Goal: Task Accomplishment & Management: Use online tool/utility

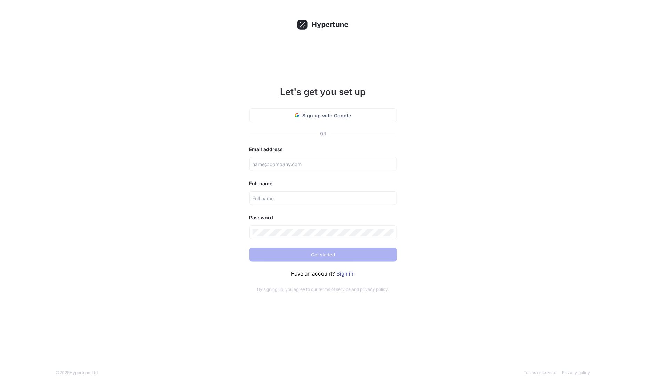
drag, startPoint x: 368, startPoint y: 122, endPoint x: 464, endPoint y: 139, distance: 97.6
click at [464, 139] on div "Let's get you set up Sign up with Google OR Email address Full name Password Ge…" at bounding box center [323, 193] width 646 height 387
click at [351, 275] on link "Sign in" at bounding box center [345, 273] width 17 height 7
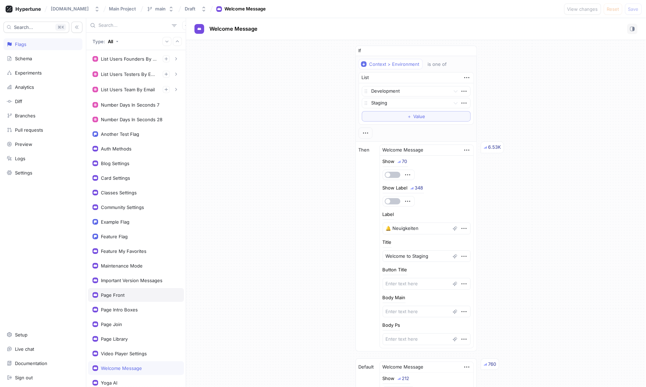
click at [139, 289] on div "Page Front" at bounding box center [136, 295] width 96 height 14
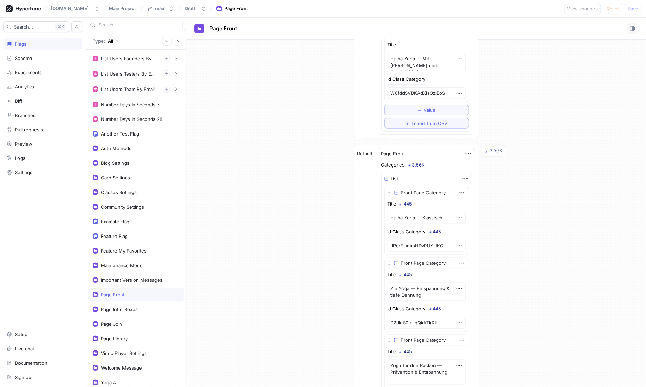
scroll to position [197, 0]
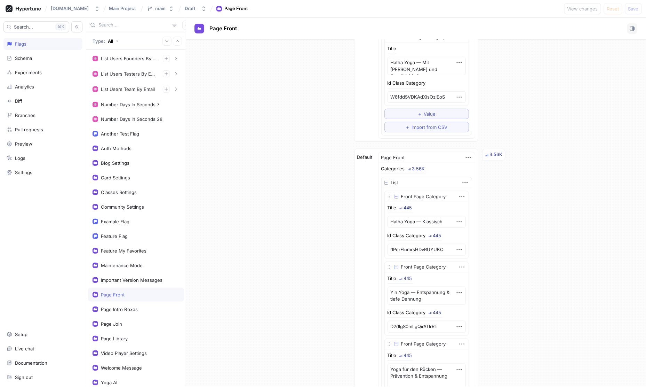
click at [393, 179] on div "List" at bounding box center [427, 182] width 90 height 11
click at [388, 181] on img at bounding box center [387, 183] width 4 height 4
type textarea "x"
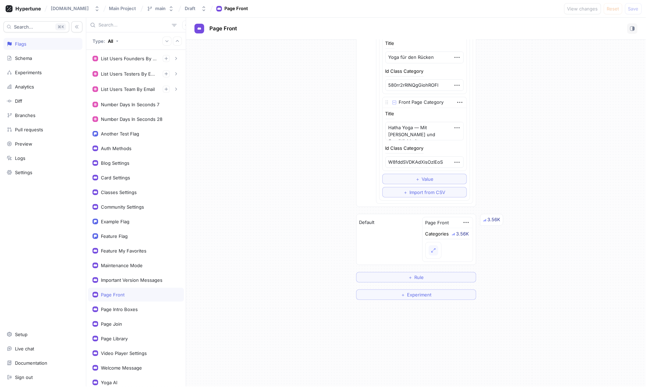
scroll to position [0, 0]
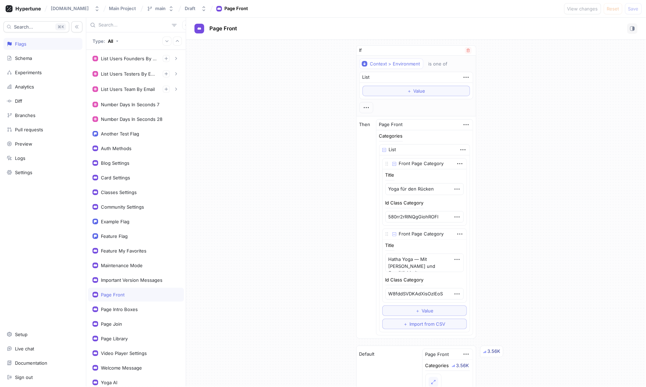
click at [386, 148] on img at bounding box center [385, 150] width 4 height 4
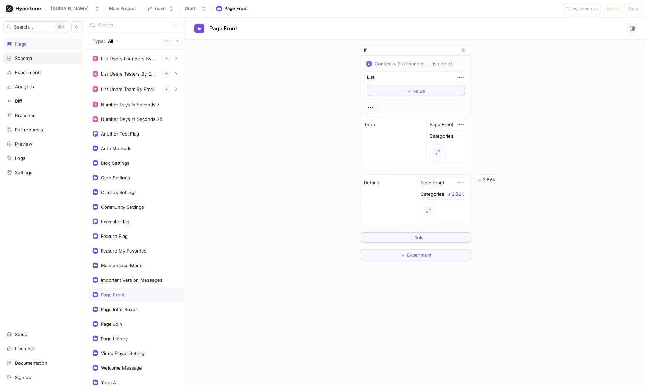
click at [36, 61] on div "Schema" at bounding box center [42, 58] width 79 height 12
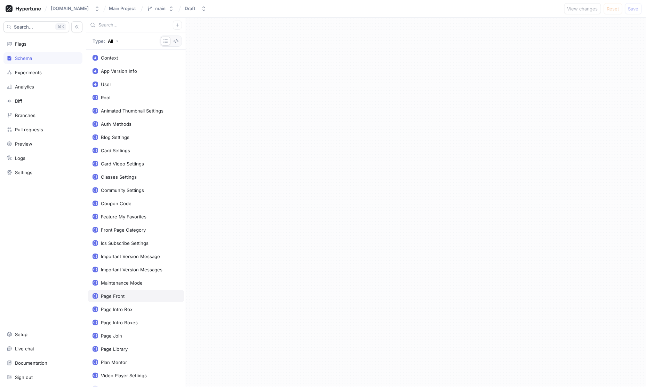
click at [126, 293] on div "Page Front" at bounding box center [136, 296] width 87 height 6
click at [606, 84] on span "Go to type" at bounding box center [599, 83] width 23 height 4
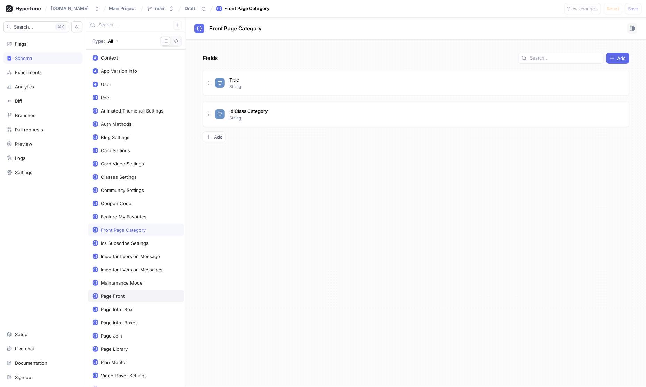
click at [118, 293] on div "Page Front" at bounding box center [113, 296] width 24 height 6
click at [217, 109] on button "Add" at bounding box center [214, 105] width 23 height 11
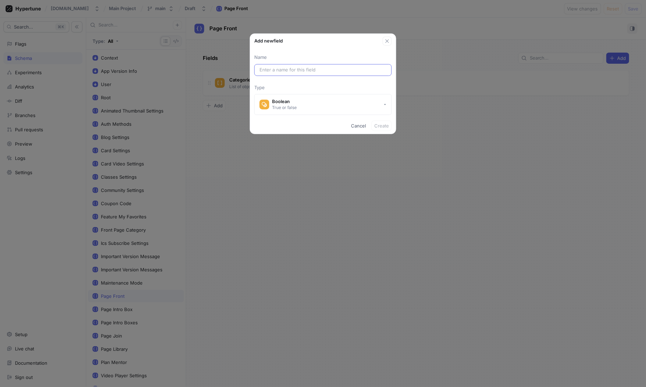
click at [290, 72] on input "text" at bounding box center [323, 69] width 127 height 7
click at [289, 68] on input "text" at bounding box center [323, 69] width 127 height 7
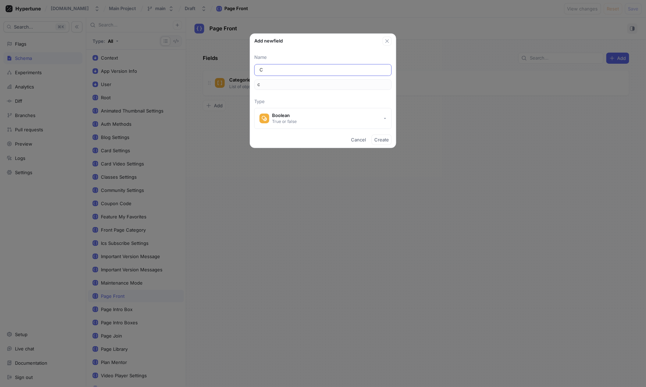
type input "Ca"
type input "ca"
type input "C"
type input "c"
type input "Fea"
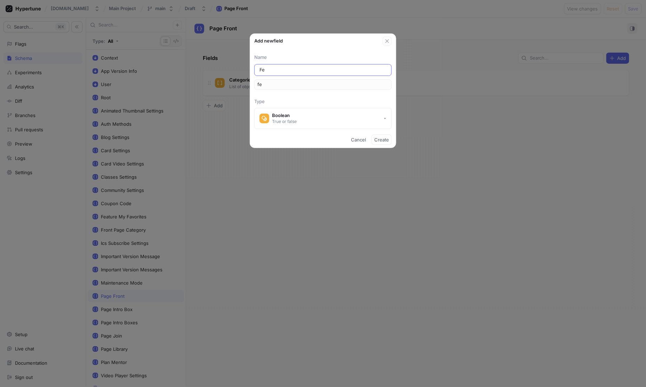
type input "fea"
type input "Feat"
type input "feat"
type input "Featu"
type input "featu"
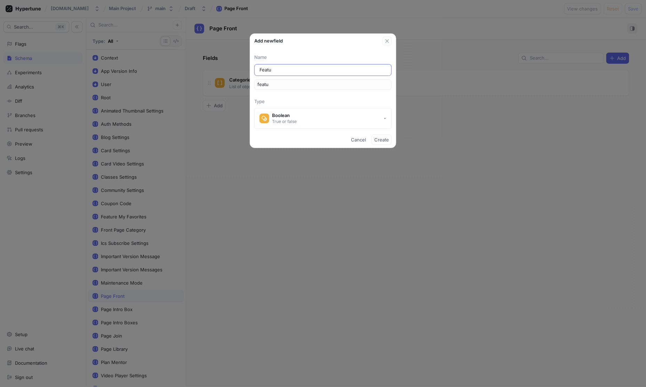
type input "Featur"
type input "featur"
type input "Feature"
type input "feature"
type input "Featured"
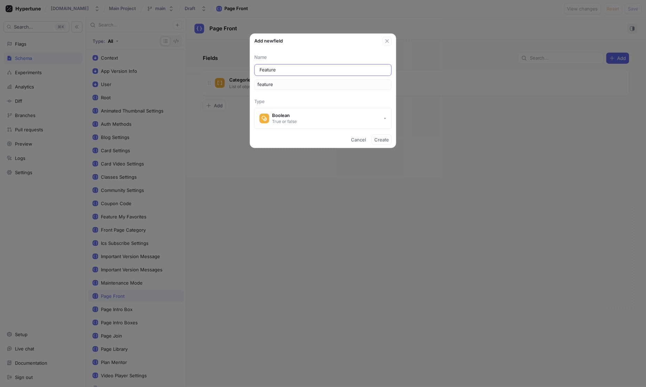
type input "featured"
type input "Featured R"
type input "featuredR"
type input "Featured Ro"
type input "featuredRo"
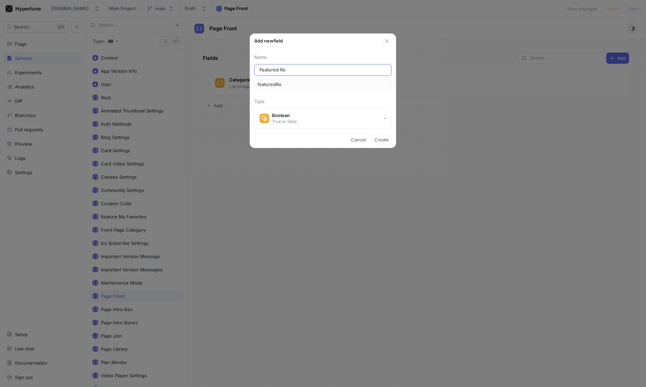
type input "Featured Row"
type input "featuredRow"
type input "Featured Rows"
type input "featuredRows"
click at [351, 115] on button "Boolean True or false" at bounding box center [323, 118] width 138 height 21
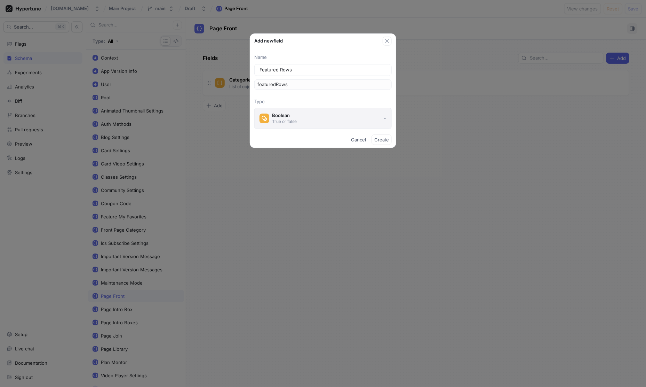
type input "Featured Rows"
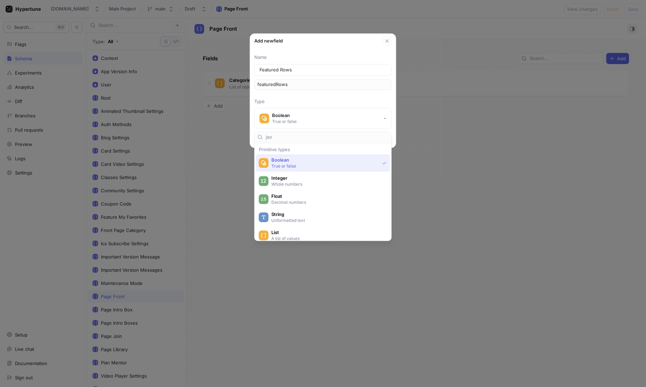
type input "json"
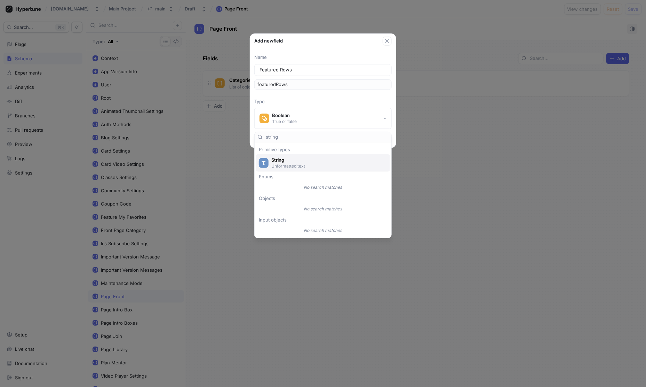
type input "string"
click at [293, 162] on span "String" at bounding box center [328, 160] width 112 height 6
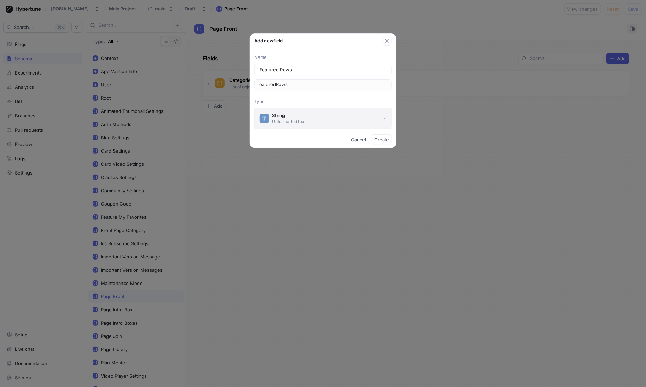
click at [306, 122] on button "String Unformatted text" at bounding box center [323, 118] width 138 height 21
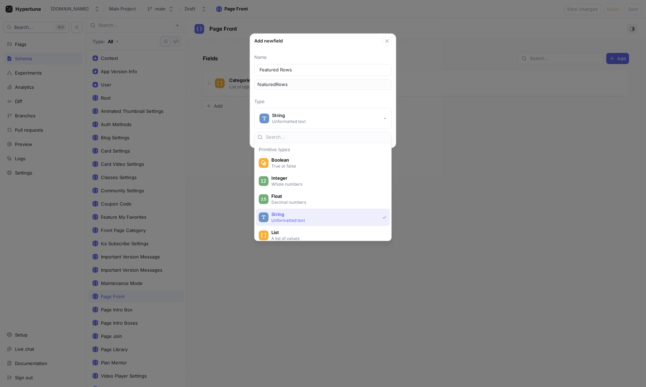
click at [302, 217] on p "Unformatted text" at bounding box center [326, 220] width 108 height 6
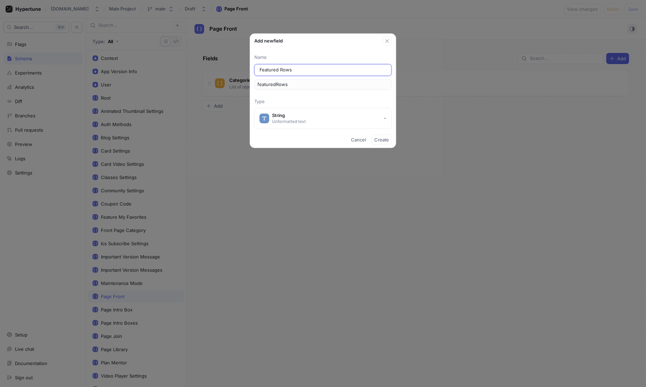
click at [299, 70] on input "Featured Rows" at bounding box center [323, 69] width 127 height 7
click at [386, 140] on span "Create" at bounding box center [382, 140] width 15 height 4
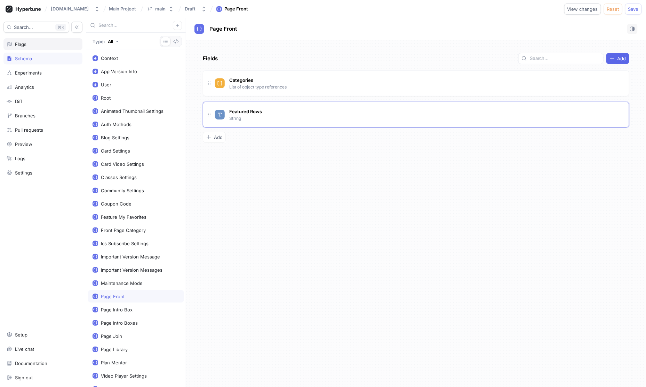
click at [33, 46] on div "Flags" at bounding box center [43, 44] width 73 height 6
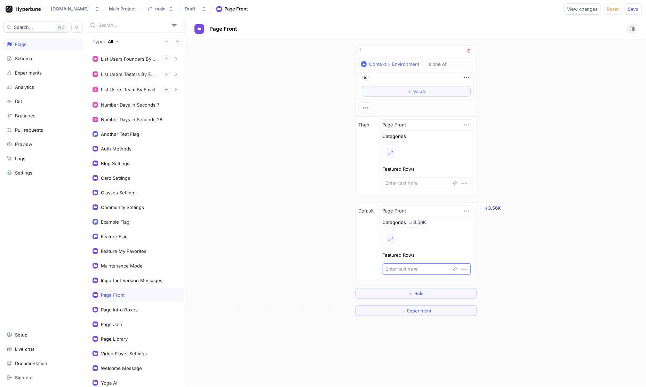
click at [409, 268] on textarea at bounding box center [427, 269] width 88 height 12
click at [416, 266] on textarea at bounding box center [427, 269] width 88 height 12
paste textarea "[ { "id": "featured", "title": "Featured - Unsere Beliebtesten Yoga Sessions", …"
type textarea "x"
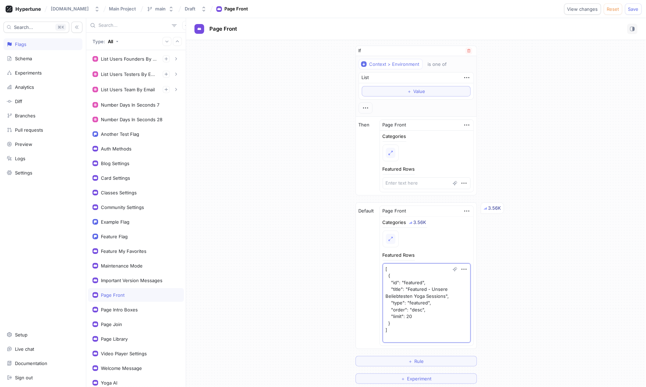
type textarea "[ { "id": "featured", "title": "Featured - Unsere Beliebtesten Yoga Sessions", …"
click at [519, 270] on div "If Context > Environment is one of List ＋ Value Then Page Front Categories Feat…" at bounding box center [416, 214] width 460 height 349
click at [422, 186] on textarea at bounding box center [427, 183] width 88 height 12
paste textarea "[ { "id": "featured", "title": "Featured - Unsere Beliebtesten Yoga Sessions", …"
type textarea "x"
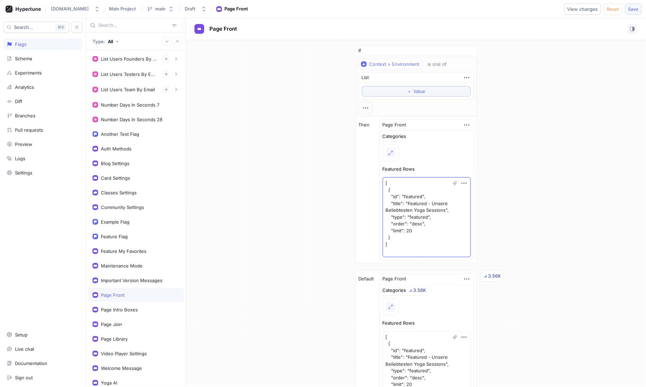
type textarea "[ { "id": "featured", "title": "Featured - Unsere Beliebtesten Yoga Sessions", …"
click at [635, 10] on span "Save" at bounding box center [634, 9] width 10 height 4
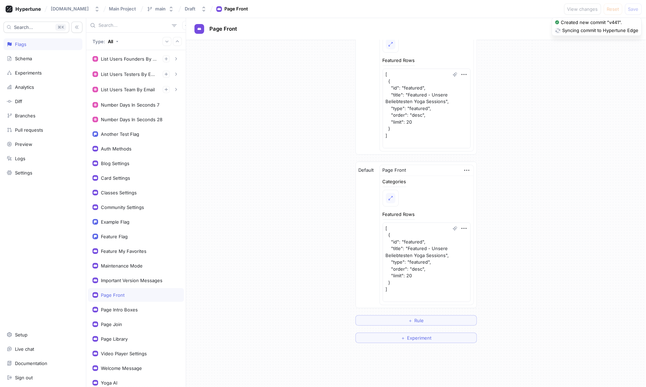
scroll to position [109, 0]
type textarea "x"
